Goal: Task Accomplishment & Management: Manage account settings

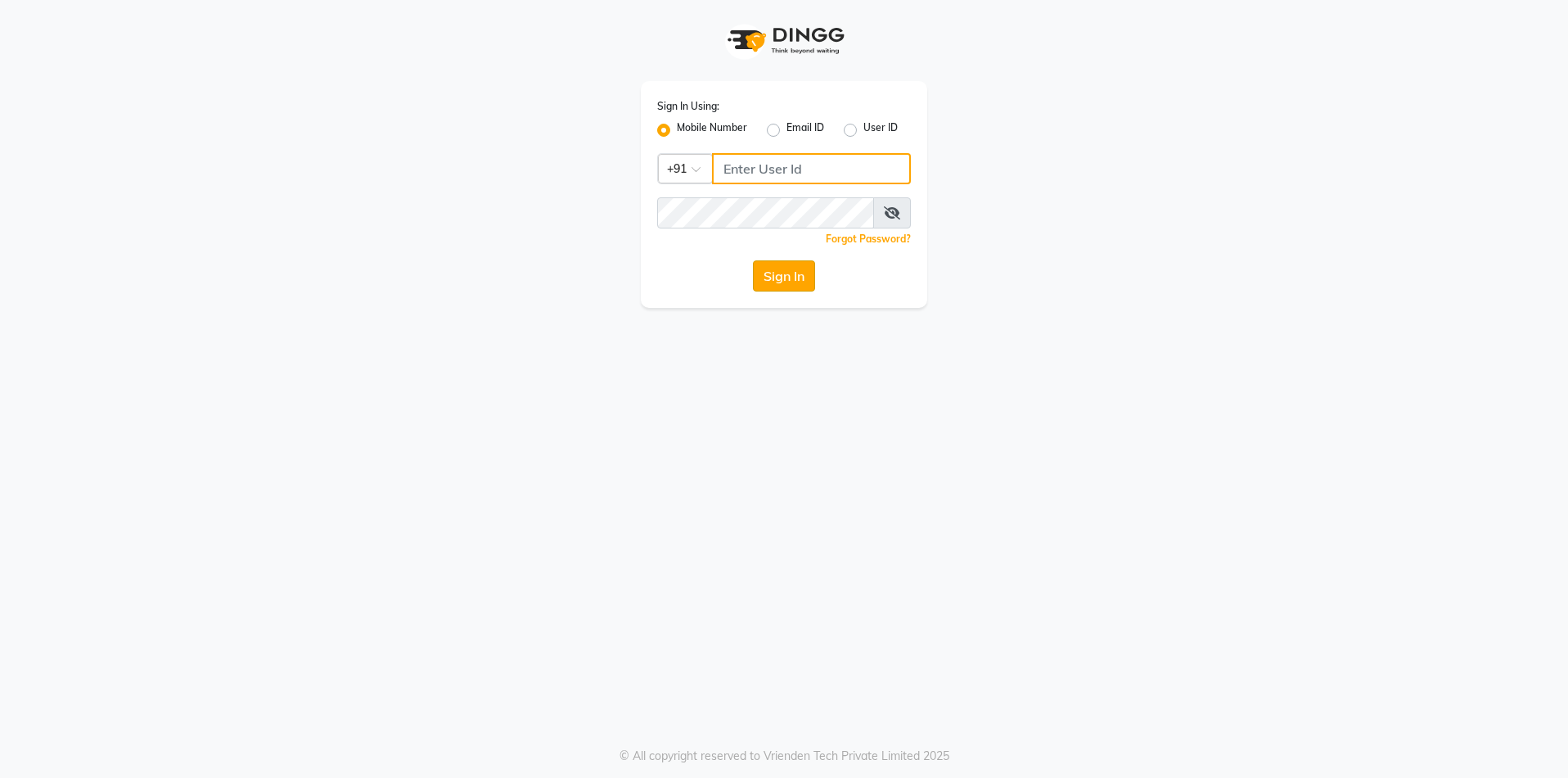
type input "7715996111"
click at [793, 282] on button "Sign In" at bounding box center [784, 276] width 62 height 31
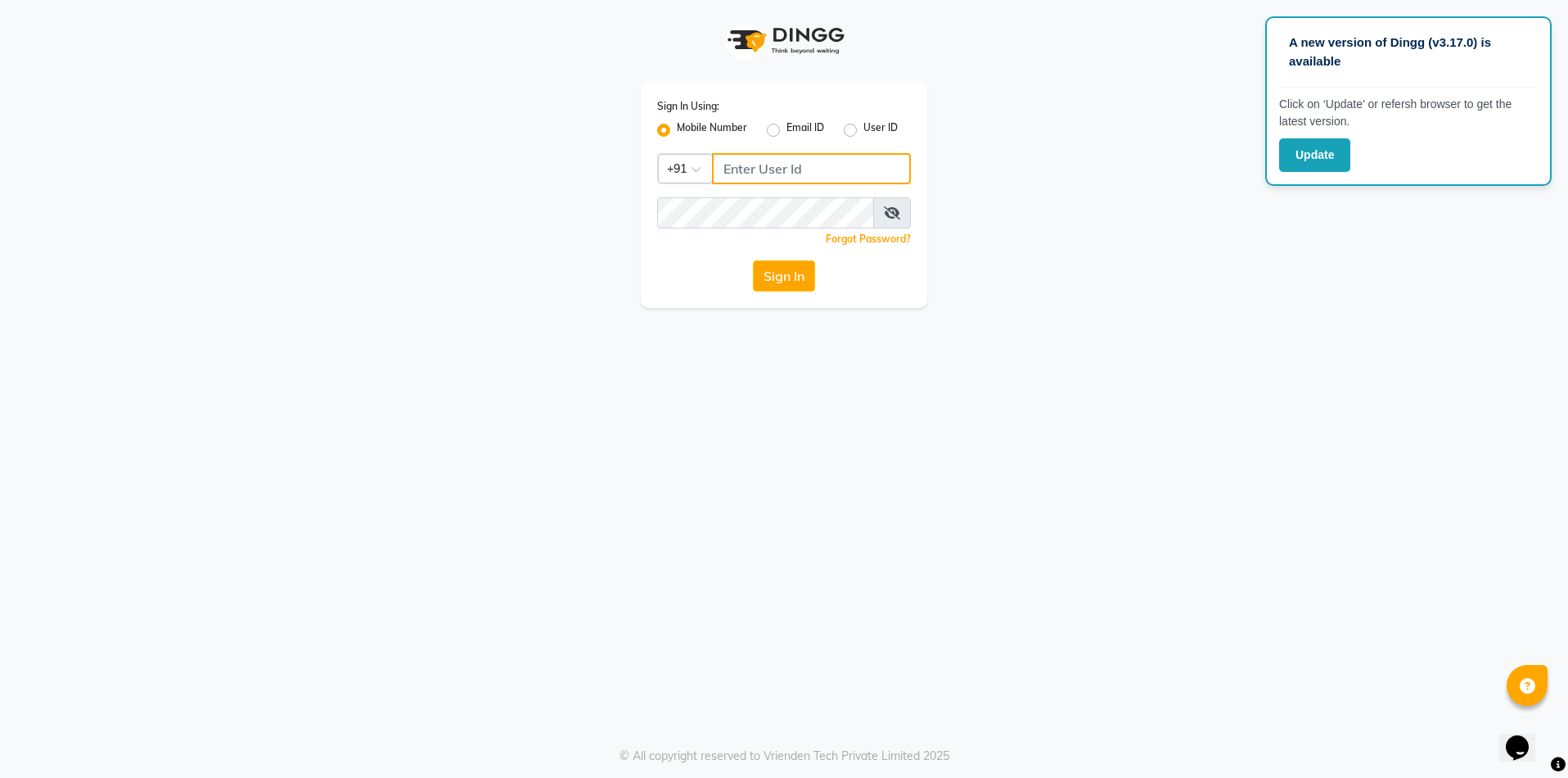
type input "7715996111"
click at [1326, 155] on button "Update" at bounding box center [1315, 155] width 72 height 34
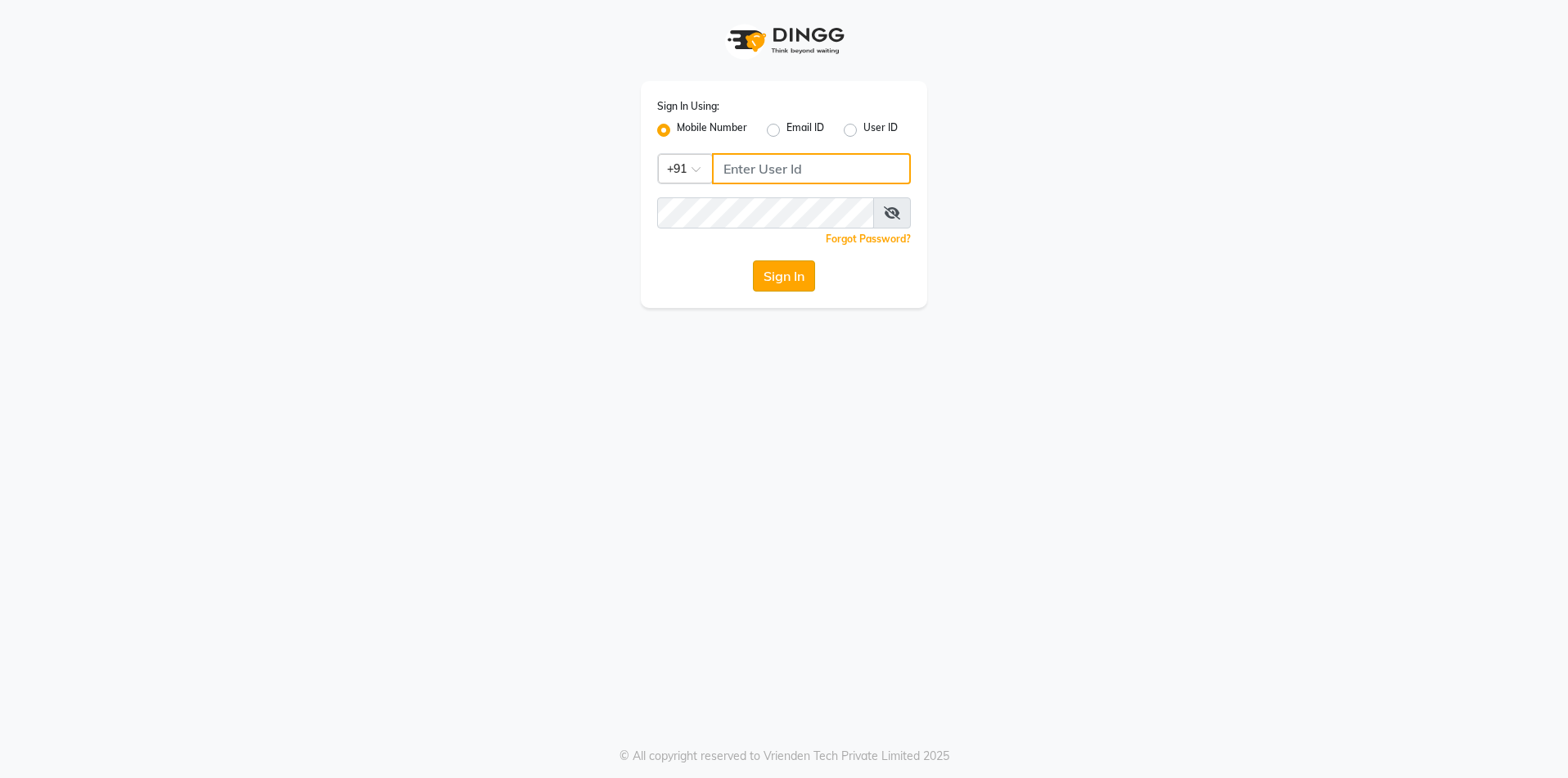
type input "7715996111"
drag, startPoint x: 783, startPoint y: 277, endPoint x: 799, endPoint y: 298, distance: 26.4
click at [799, 298] on div "Sign In Using: Mobile Number Email ID User ID Country Code × [PHONE_NUMBER] Rem…" at bounding box center [784, 194] width 286 height 227
click at [796, 278] on button "Sign In" at bounding box center [784, 276] width 62 height 31
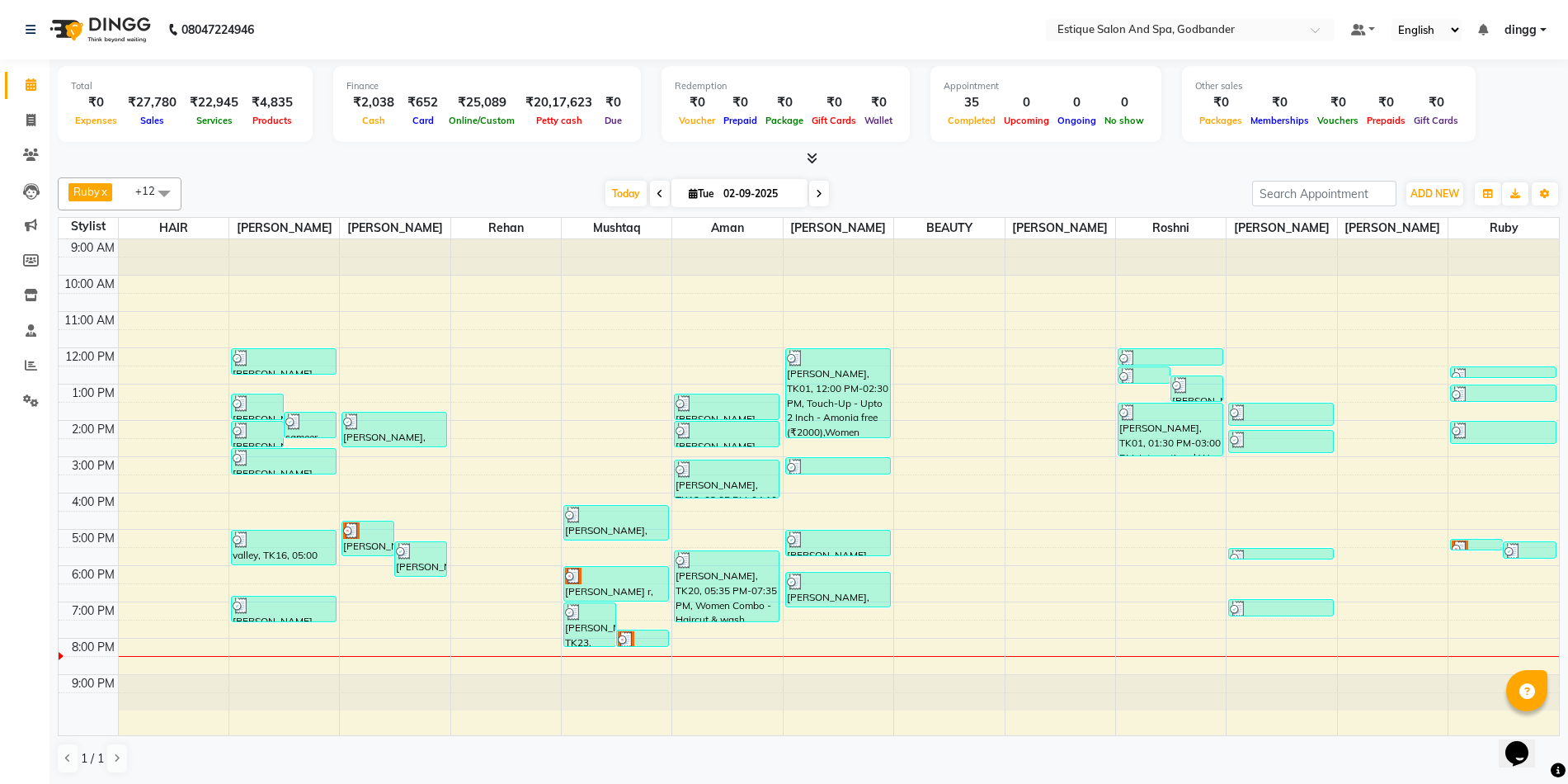
scroll to position [1, 0]
